Goal: Information Seeking & Learning: Learn about a topic

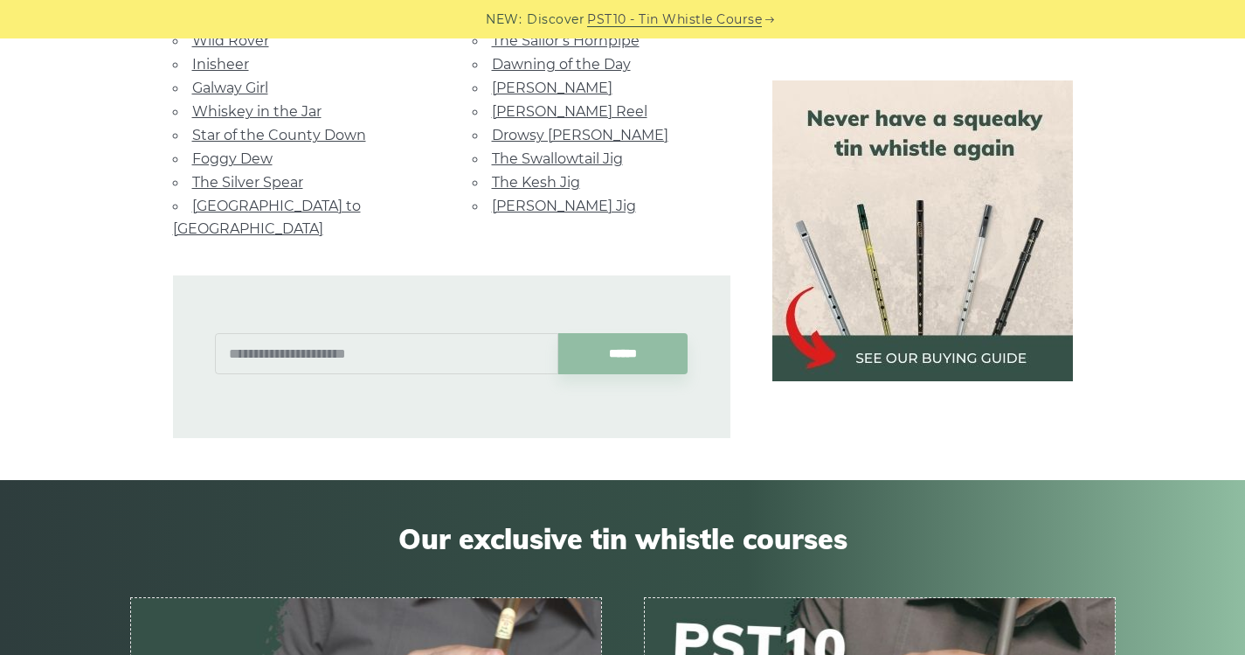
scroll to position [1356, 0]
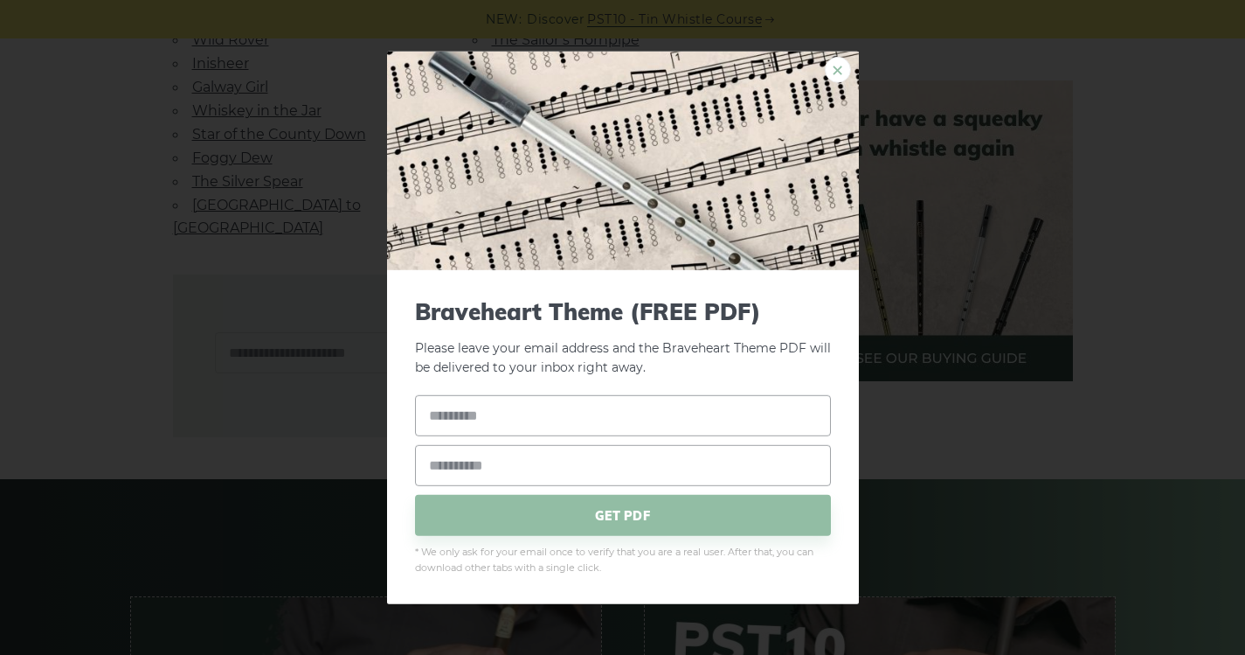
click at [838, 68] on link "×" at bounding box center [838, 69] width 26 height 26
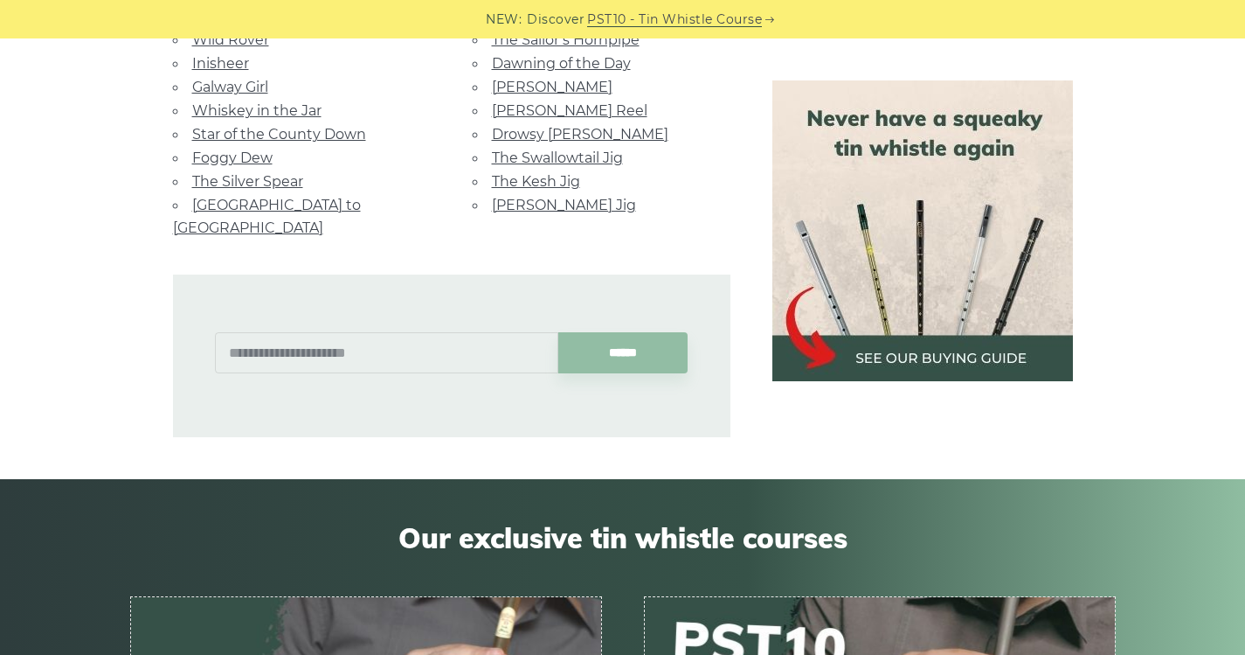
scroll to position [1148, 0]
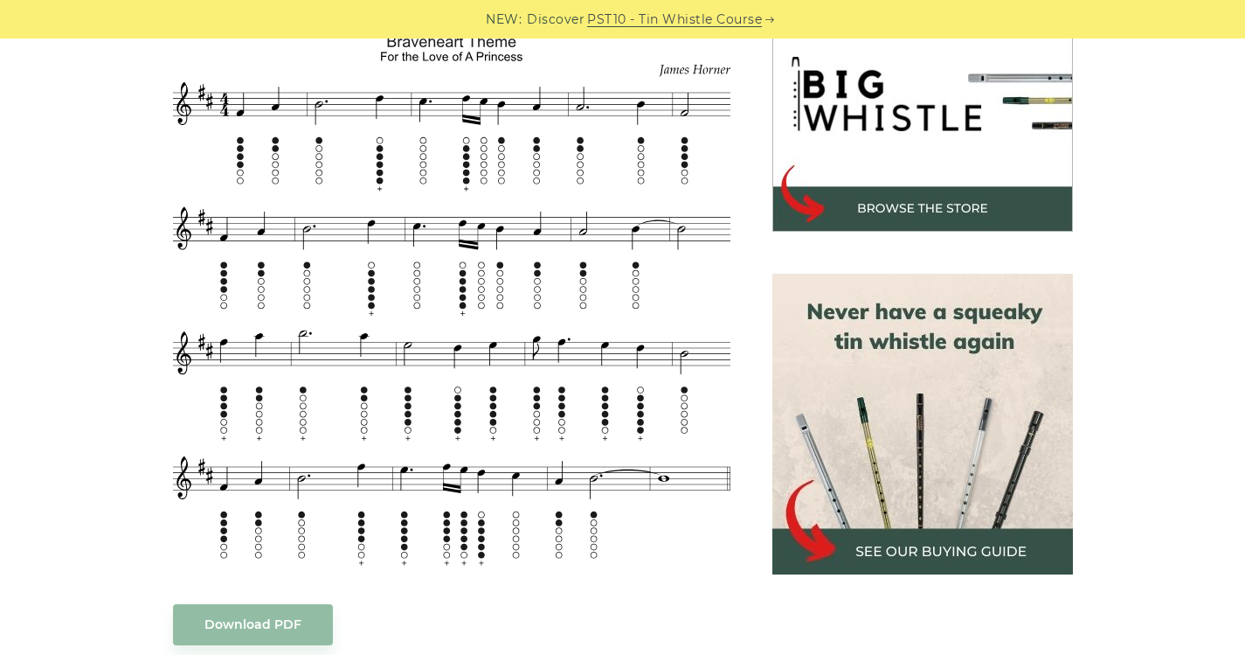
scroll to position [567, 0]
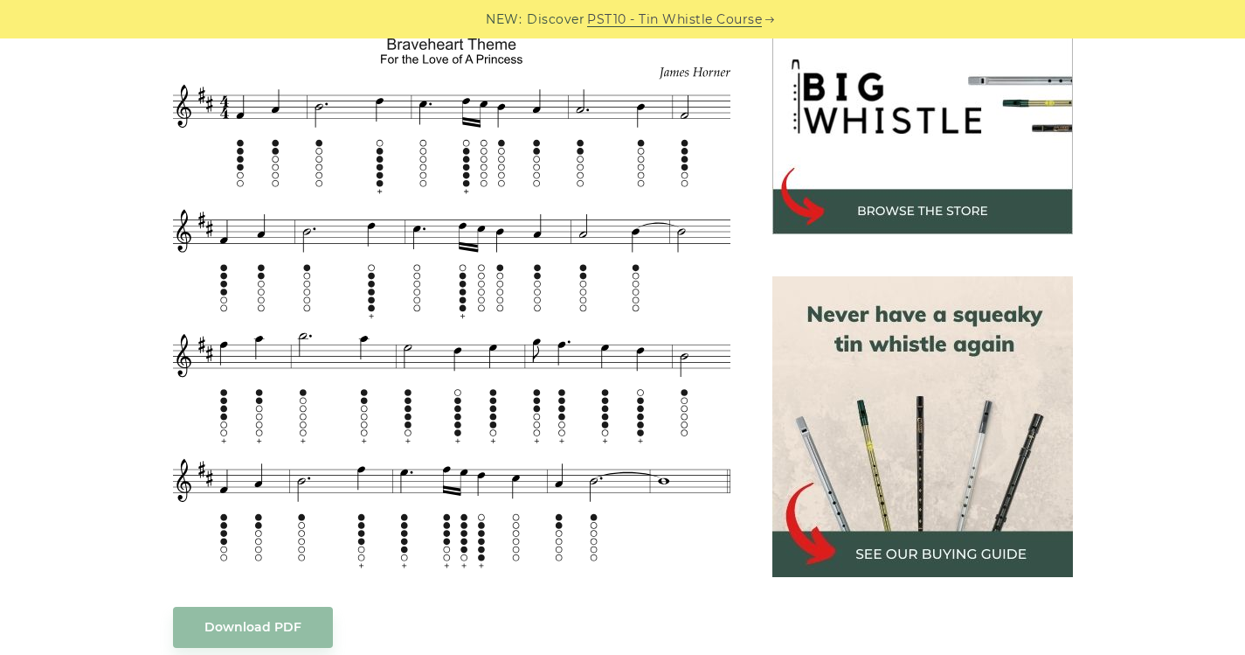
click at [962, 444] on img at bounding box center [923, 426] width 301 height 301
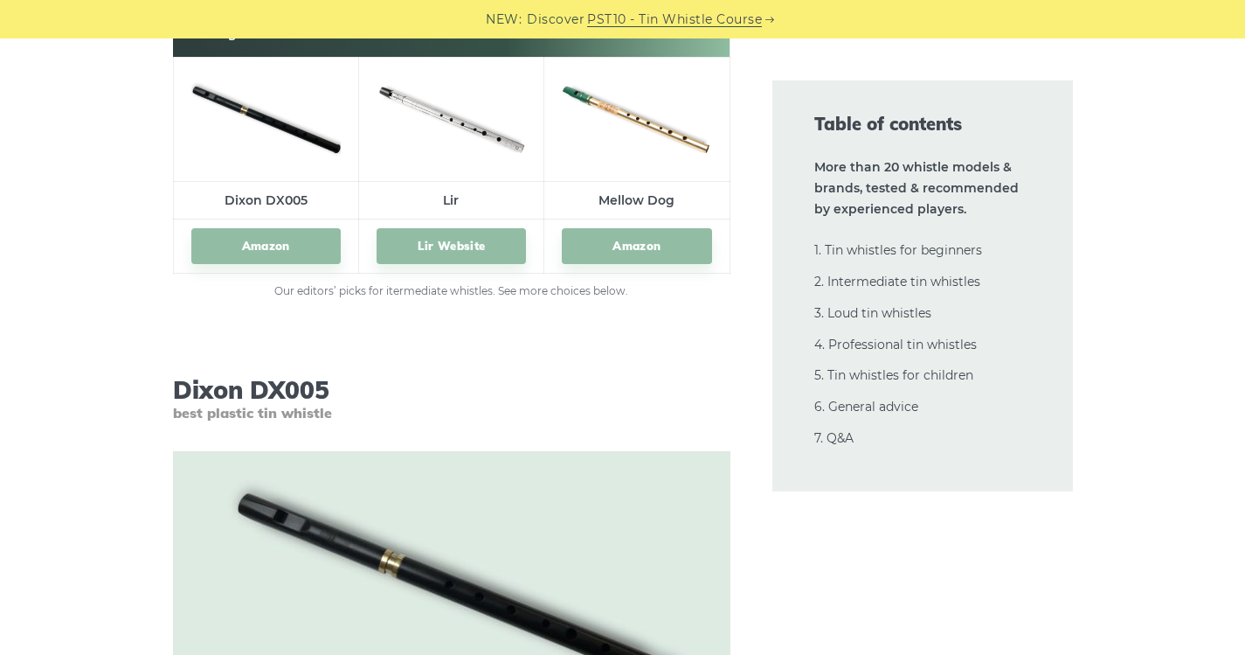
scroll to position [9879, 0]
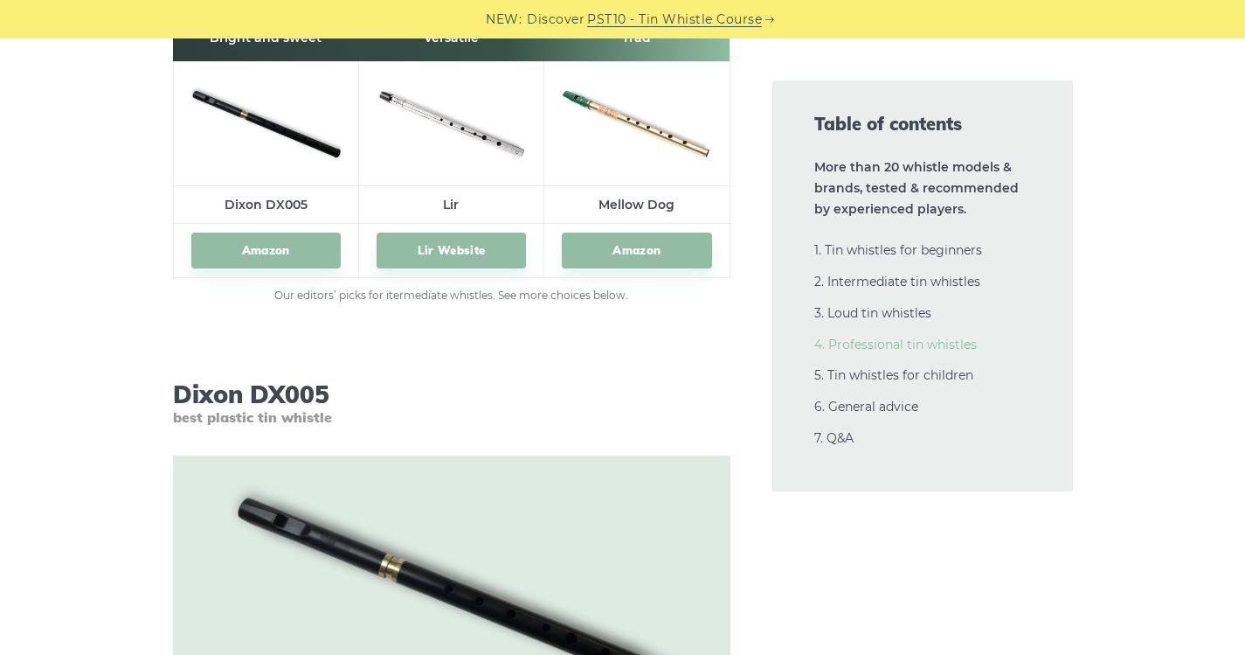
click at [885, 343] on link "4. Professional tin whistles" at bounding box center [895, 344] width 163 height 16
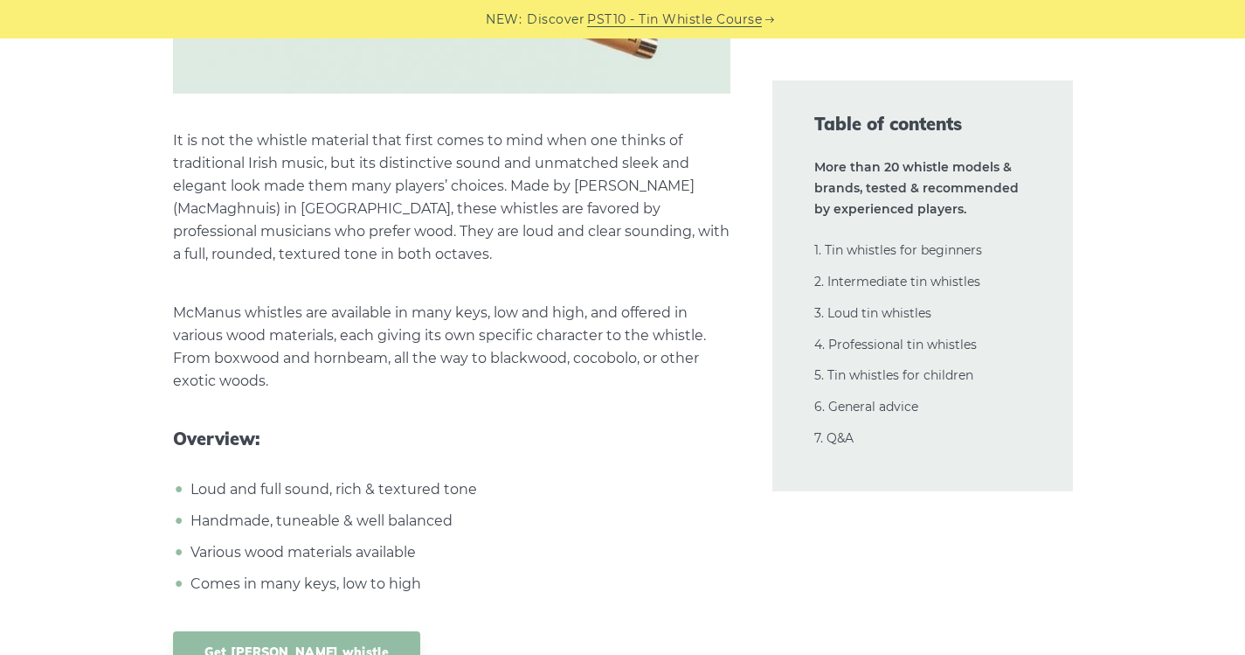
scroll to position [27034, 0]
click at [307, 630] on link "Get McManus whistle" at bounding box center [297, 650] width 248 height 41
